Goal: Information Seeking & Learning: Learn about a topic

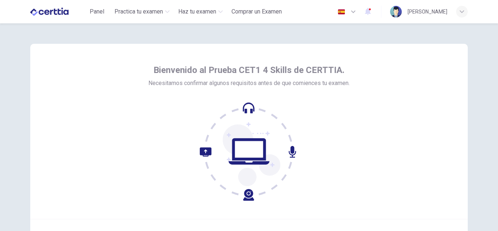
scroll to position [73, 0]
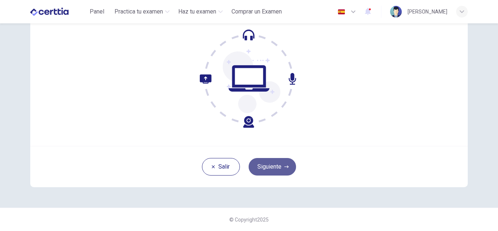
click at [270, 160] on button "Siguiente" at bounding box center [272, 167] width 47 height 18
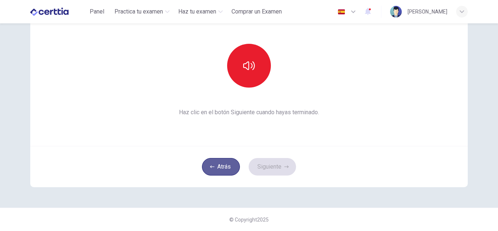
click at [213, 172] on button "Atrás" at bounding box center [221, 167] width 38 height 18
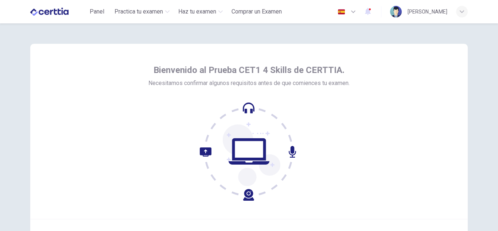
scroll to position [1, 0]
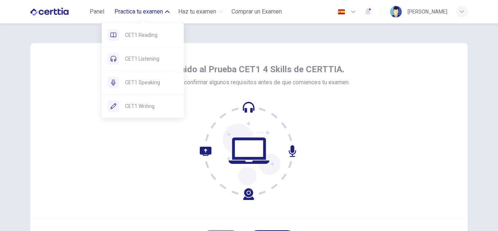
click at [116, 11] on span "Practica tu examen" at bounding box center [139, 11] width 48 height 9
click at [123, 15] on span "Practica tu examen" at bounding box center [139, 11] width 48 height 9
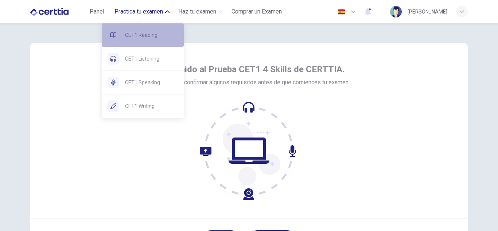
click at [127, 38] on span "CET1 Reading" at bounding box center [151, 35] width 53 height 9
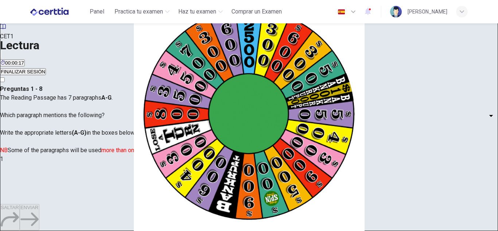
drag, startPoint x: 496, startPoint y: 44, endPoint x: 498, endPoint y: 53, distance: 9.2
click at [498, 53] on div "Panel Practica tu examen Haz tu examen Comprar un Examen Español ** ​ [PERSON_N…" at bounding box center [249, 115] width 498 height 231
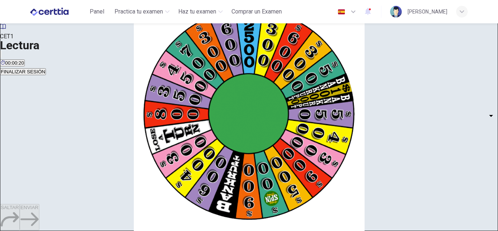
scroll to position [10, 0]
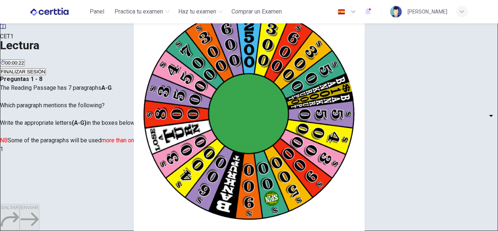
click at [75, 167] on body "Este sitio utiliza cookies, como se explica en nuestra Política de Privacidad .…" at bounding box center [249, 115] width 498 height 231
click at [68, 230] on li "A" at bounding box center [249, 235] width 498 height 9
type input "*"
click at [92, 163] on body "Este sitio utiliza cookies, como se explica en nuestra Política de Privacidad .…" at bounding box center [249, 115] width 498 height 231
click at [102, 230] on div at bounding box center [249, 231] width 498 height 0
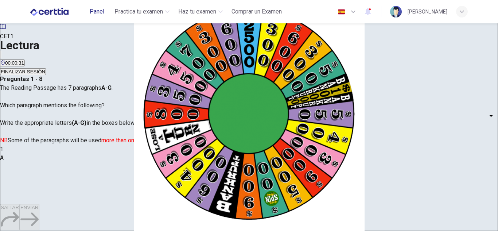
click at [95, 12] on span "Panel" at bounding box center [97, 11] width 15 height 9
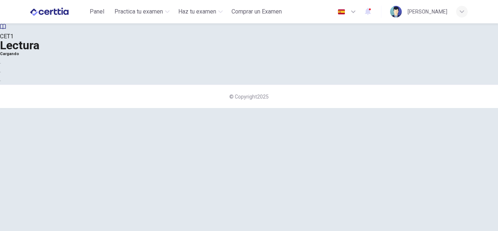
scroll to position [0, 0]
